Goal: Task Accomplishment & Management: Complete application form

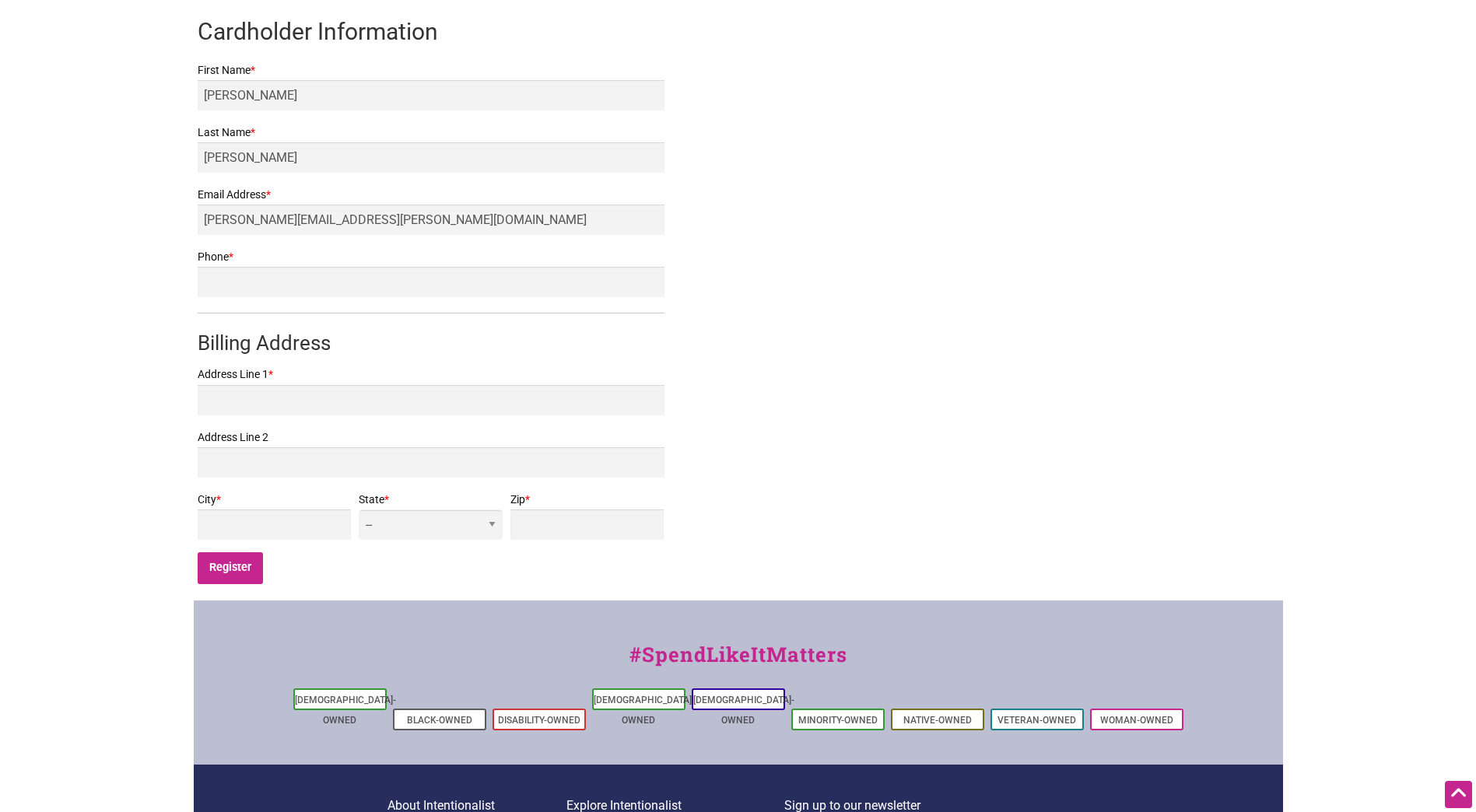
scroll to position [311, 0]
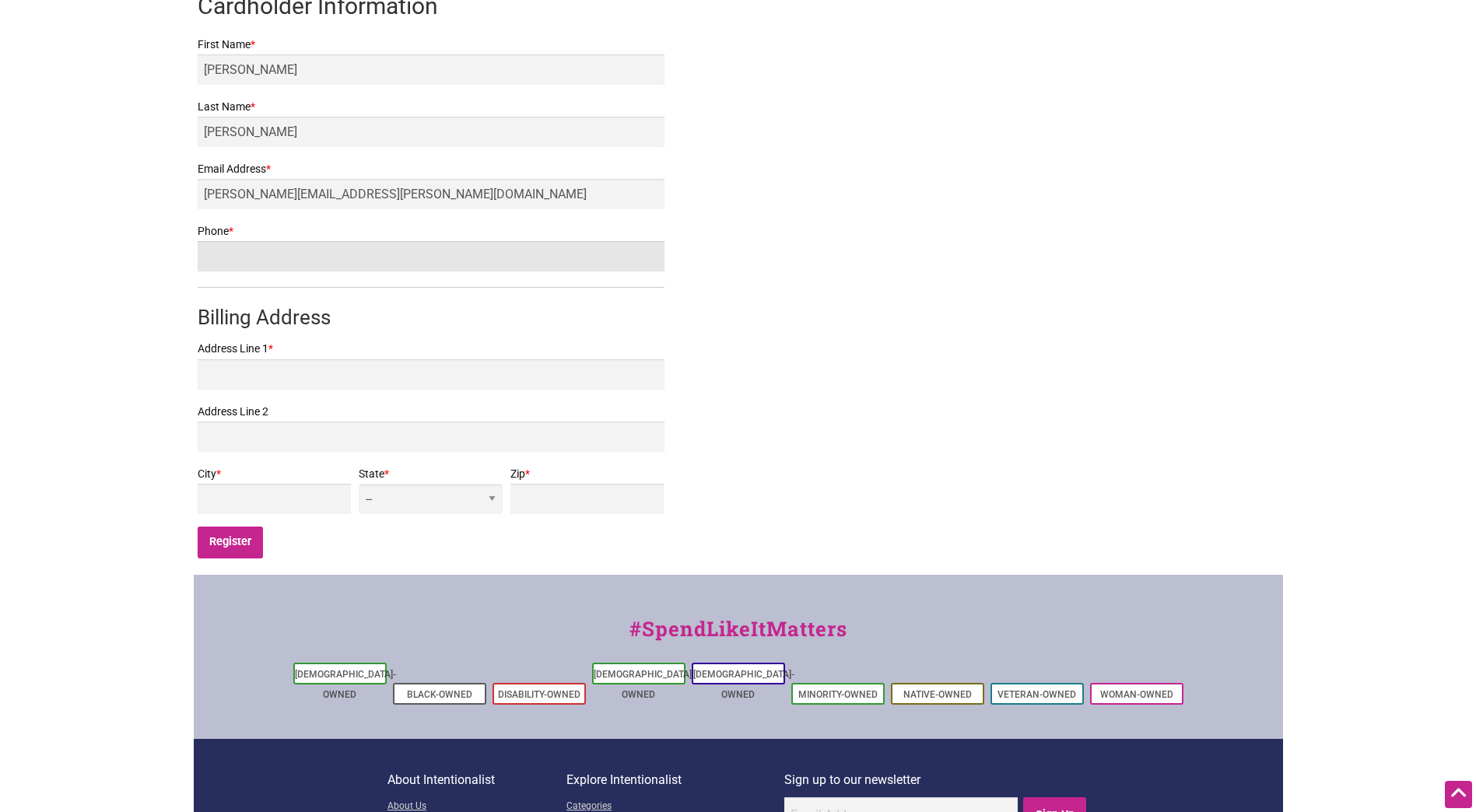
click at [451, 263] on input "Phone *" at bounding box center [431, 256] width 467 height 30
type input "4254576679"
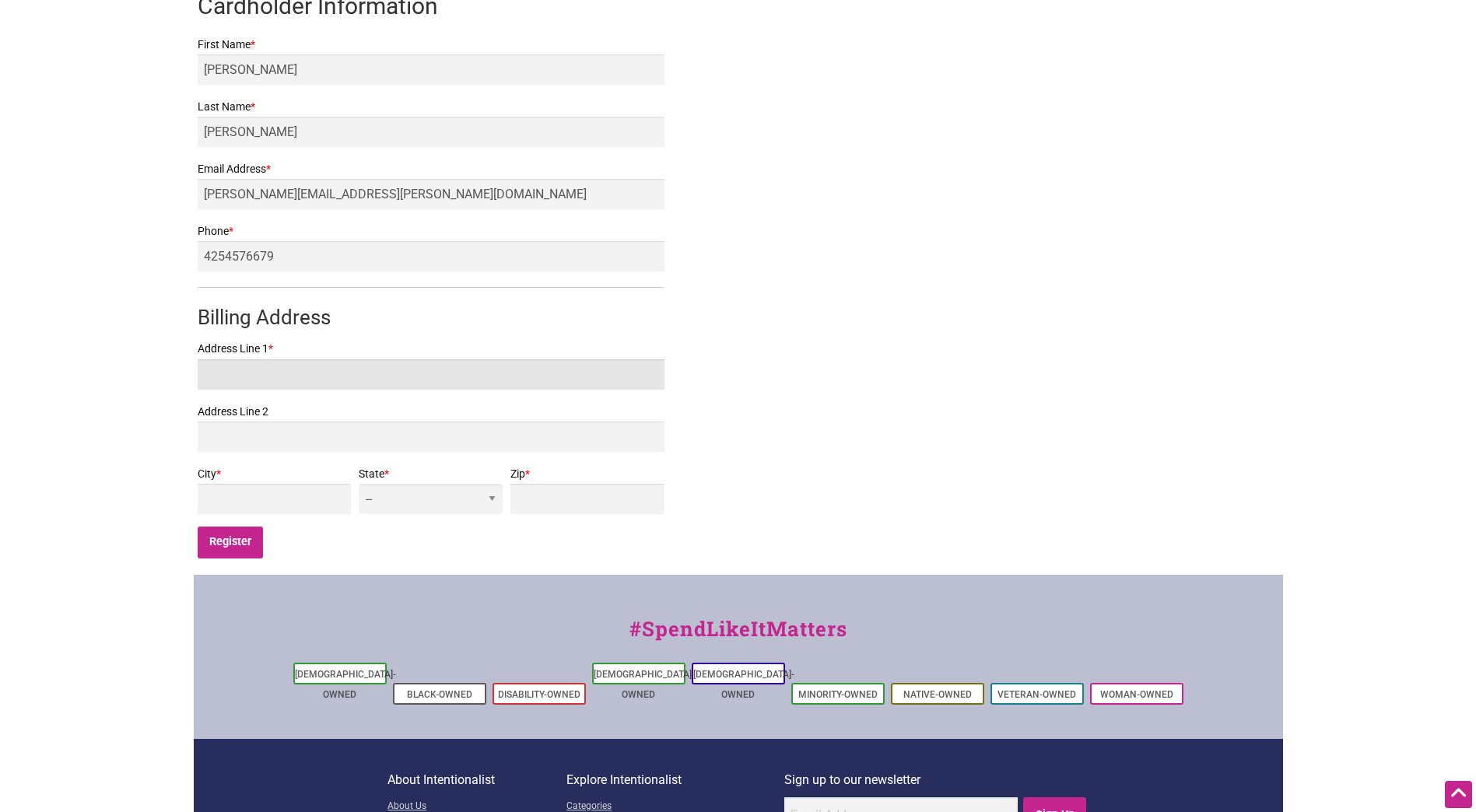
type input "[STREET_ADDRESS][PERSON_NAME]"
type input "[GEOGRAPHIC_DATA]"
select select "WA"
type input "98103"
click at [229, 549] on input "Register" at bounding box center [231, 542] width 66 height 32
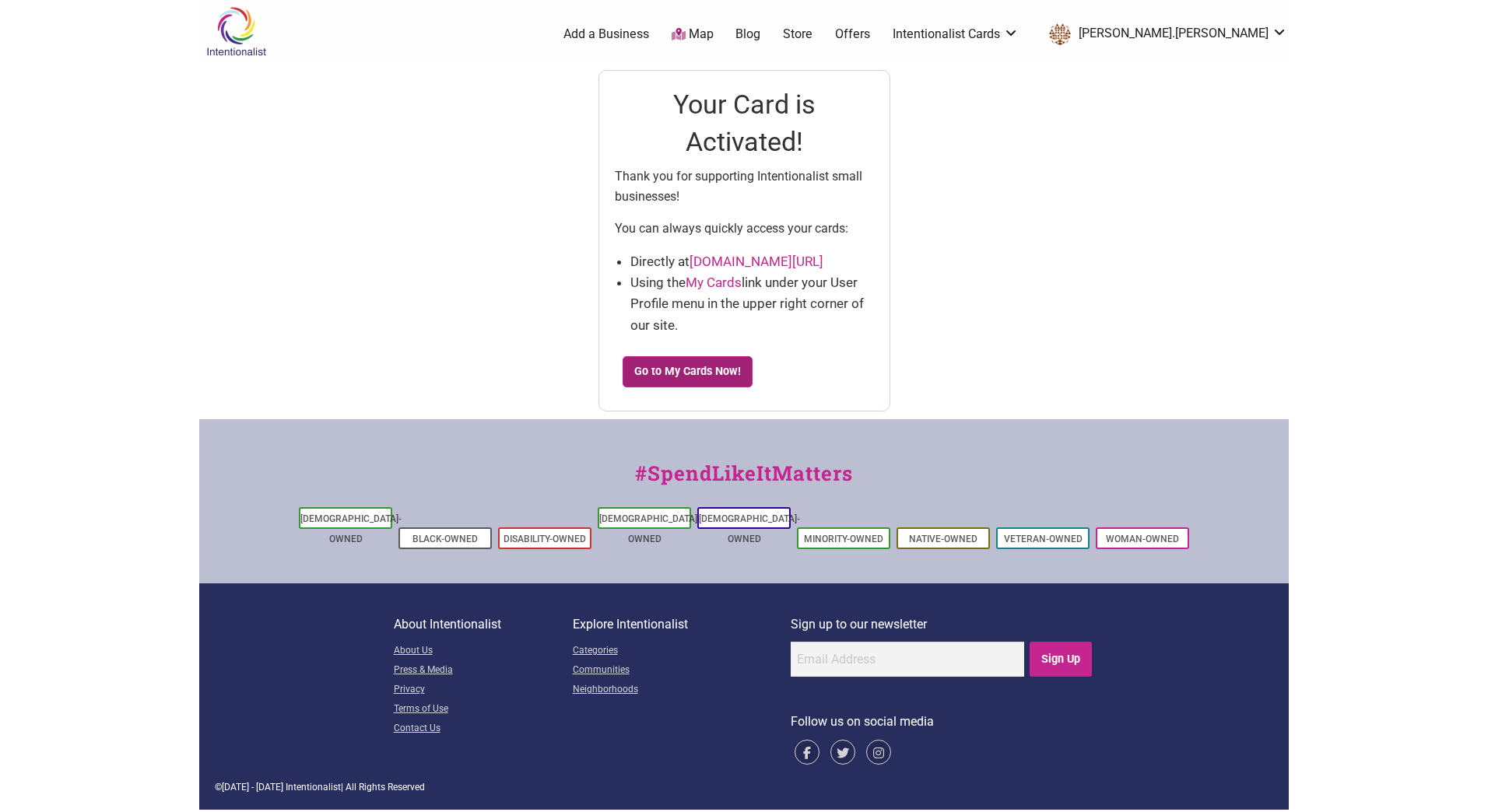
click at [731, 370] on link "Go to My Cards Now!" at bounding box center [687, 372] width 131 height 31
